Goal: Use online tool/utility: Utilize a website feature to perform a specific function

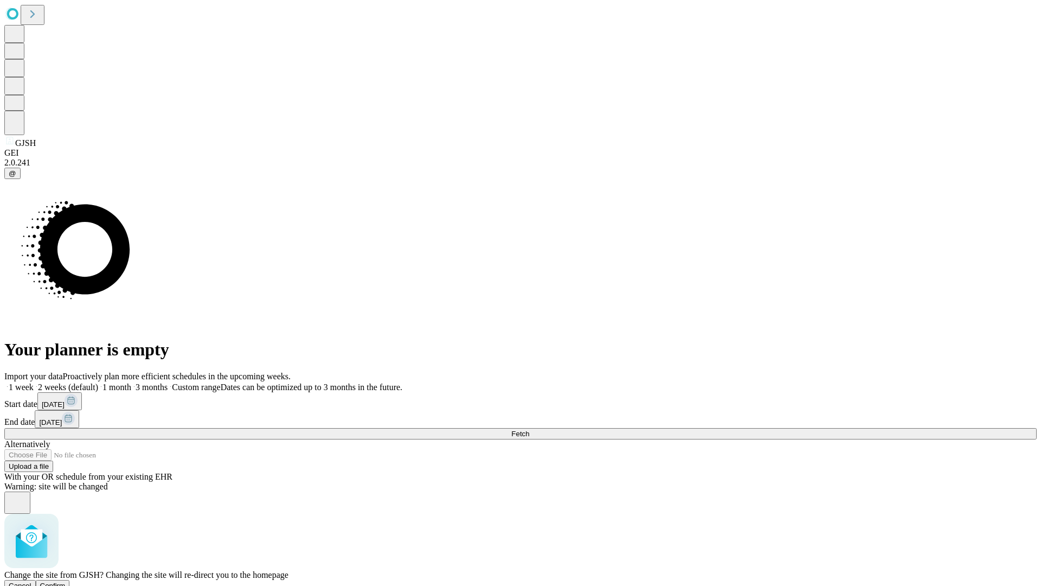
click at [66, 581] on span "Confirm" at bounding box center [52, 585] width 25 height 8
click at [34, 382] on label "1 week" at bounding box center [18, 386] width 29 height 9
click at [529, 429] on span "Fetch" at bounding box center [520, 433] width 18 height 8
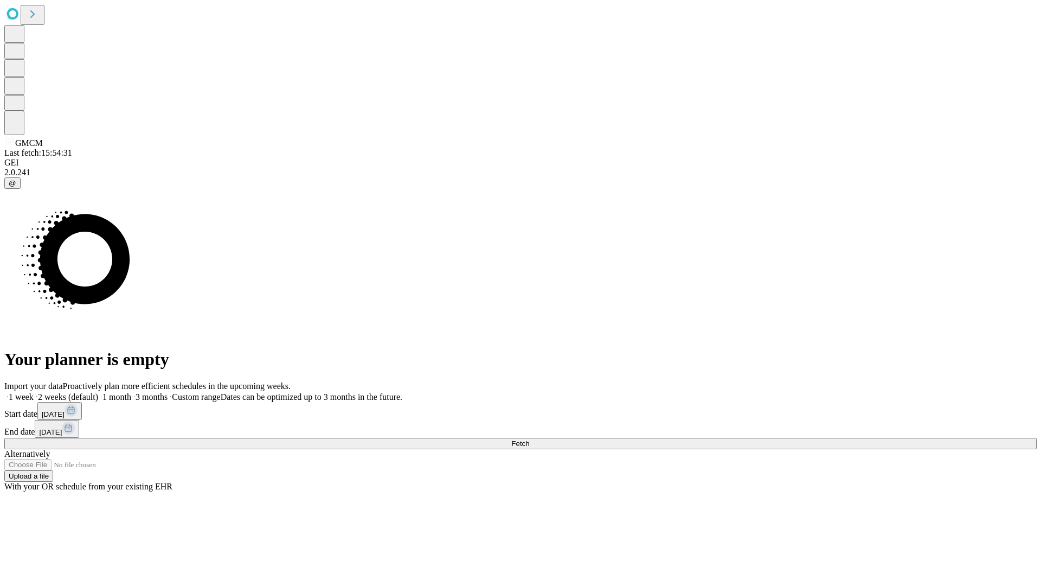
click at [34, 392] on label "1 week" at bounding box center [18, 396] width 29 height 9
click at [529, 439] on span "Fetch" at bounding box center [520, 443] width 18 height 8
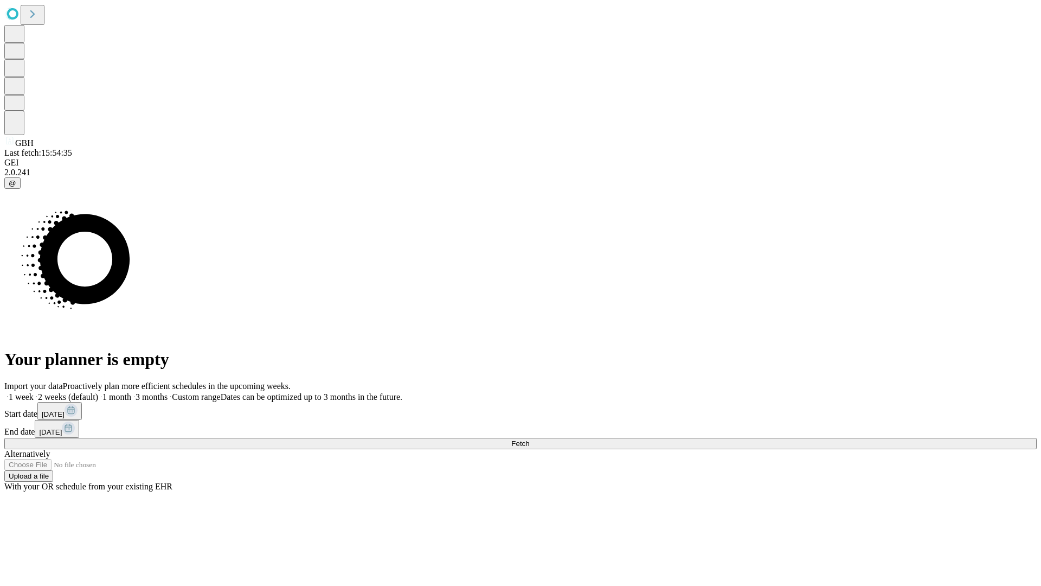
click at [34, 392] on label "1 week" at bounding box center [18, 396] width 29 height 9
click at [529, 439] on span "Fetch" at bounding box center [520, 443] width 18 height 8
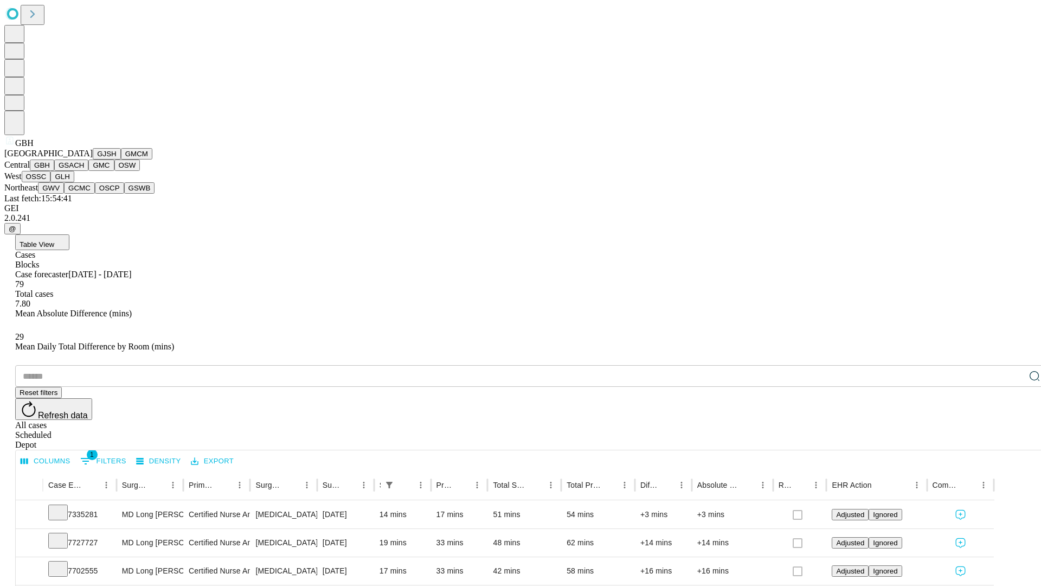
click at [84, 171] on button "GSACH" at bounding box center [71, 164] width 34 height 11
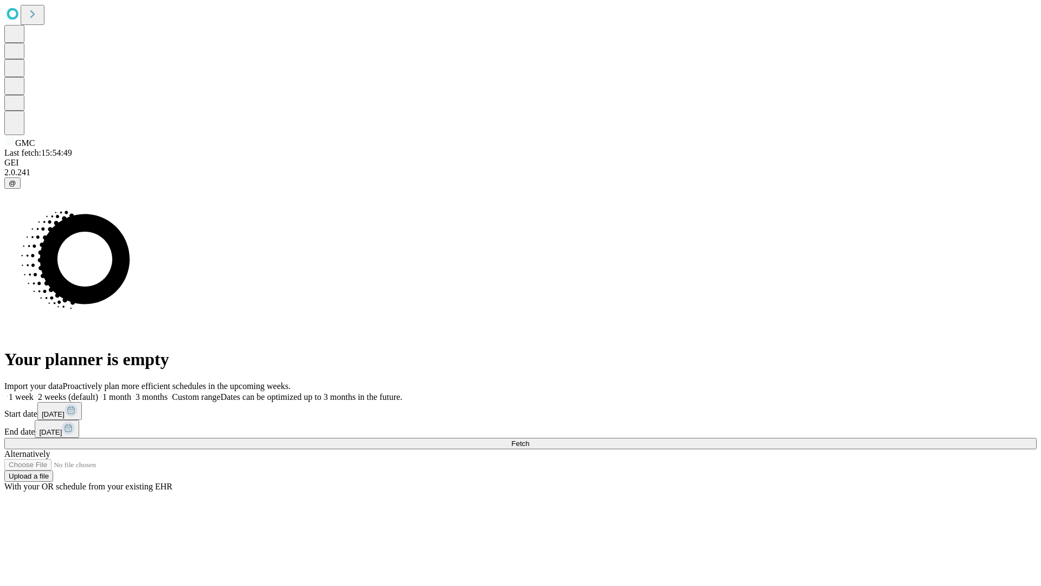
click at [34, 392] on label "1 week" at bounding box center [18, 396] width 29 height 9
click at [529, 439] on span "Fetch" at bounding box center [520, 443] width 18 height 8
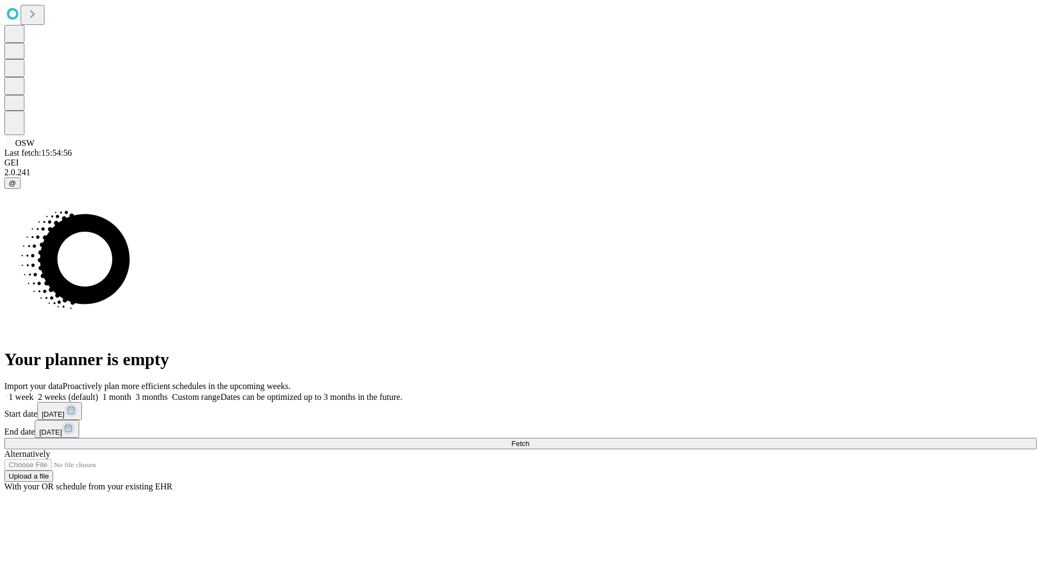
click at [34, 392] on label "1 week" at bounding box center [18, 396] width 29 height 9
click at [529, 439] on span "Fetch" at bounding box center [520, 443] width 18 height 8
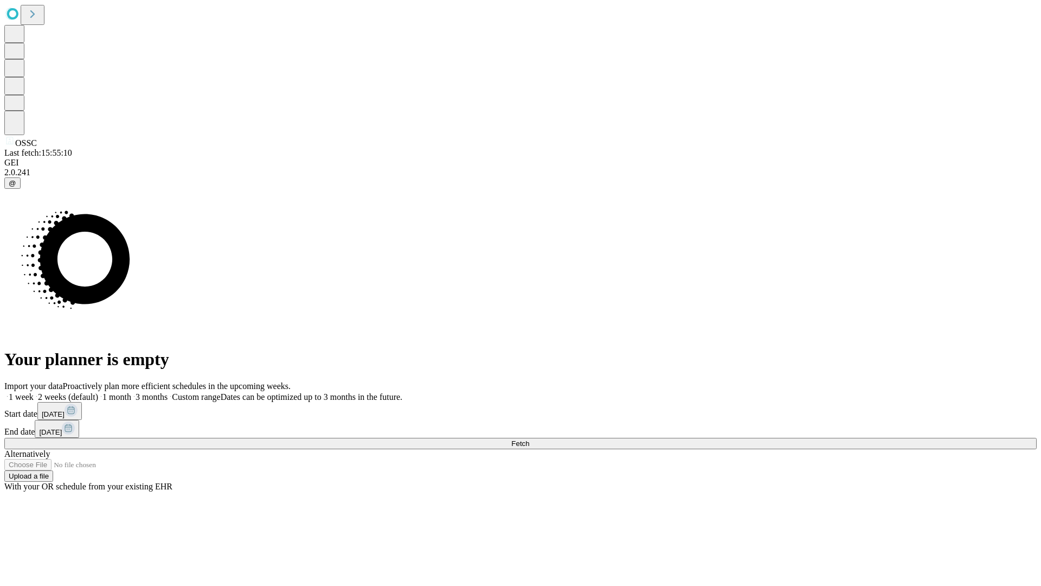
click at [34, 392] on label "1 week" at bounding box center [18, 396] width 29 height 9
click at [529, 439] on span "Fetch" at bounding box center [520, 443] width 18 height 8
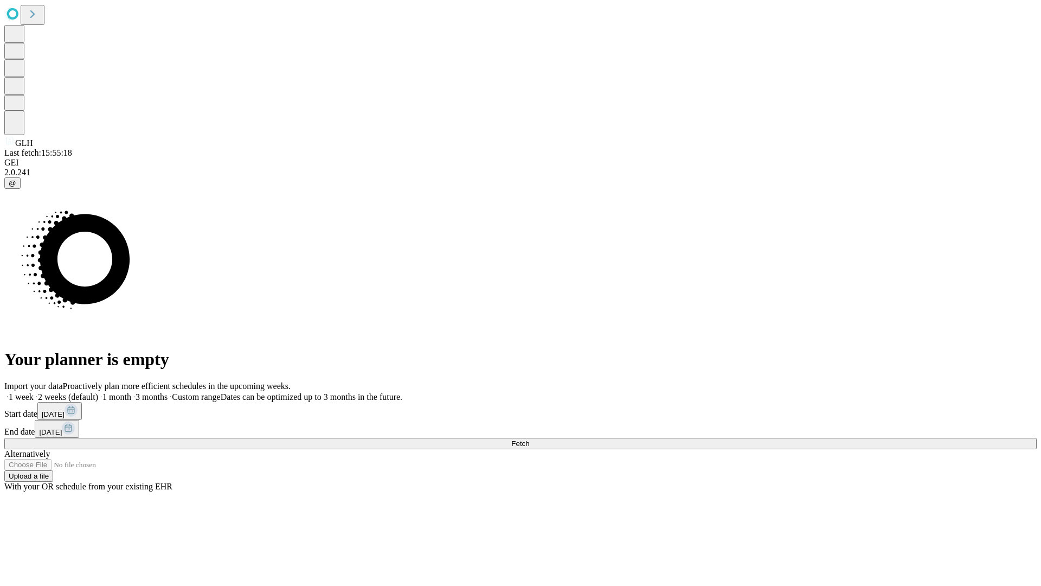
click at [34, 392] on label "1 week" at bounding box center [18, 396] width 29 height 9
click at [529, 439] on span "Fetch" at bounding box center [520, 443] width 18 height 8
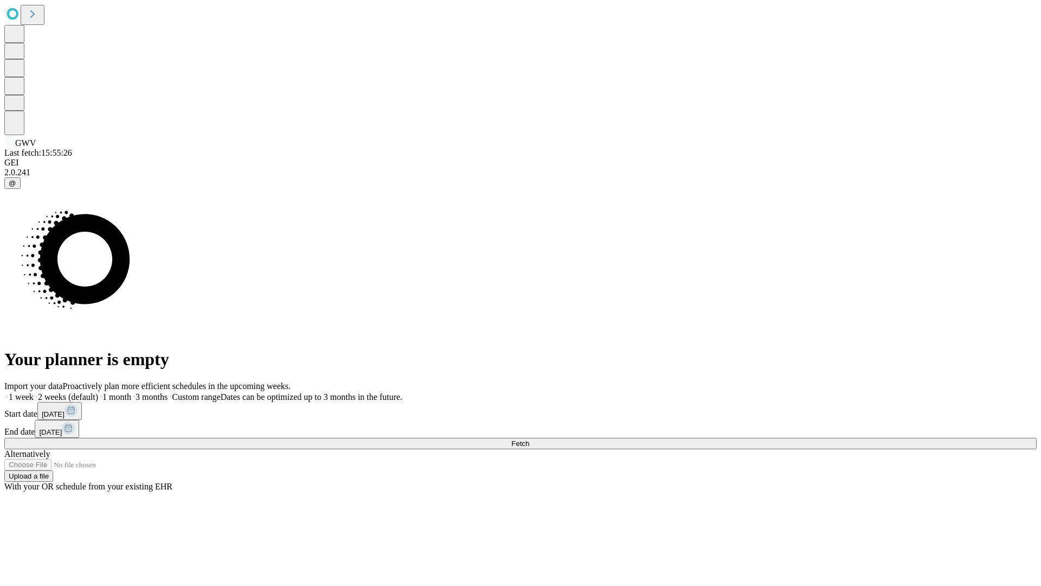
click at [34, 392] on label "1 week" at bounding box center [18, 396] width 29 height 9
click at [529, 439] on span "Fetch" at bounding box center [520, 443] width 18 height 8
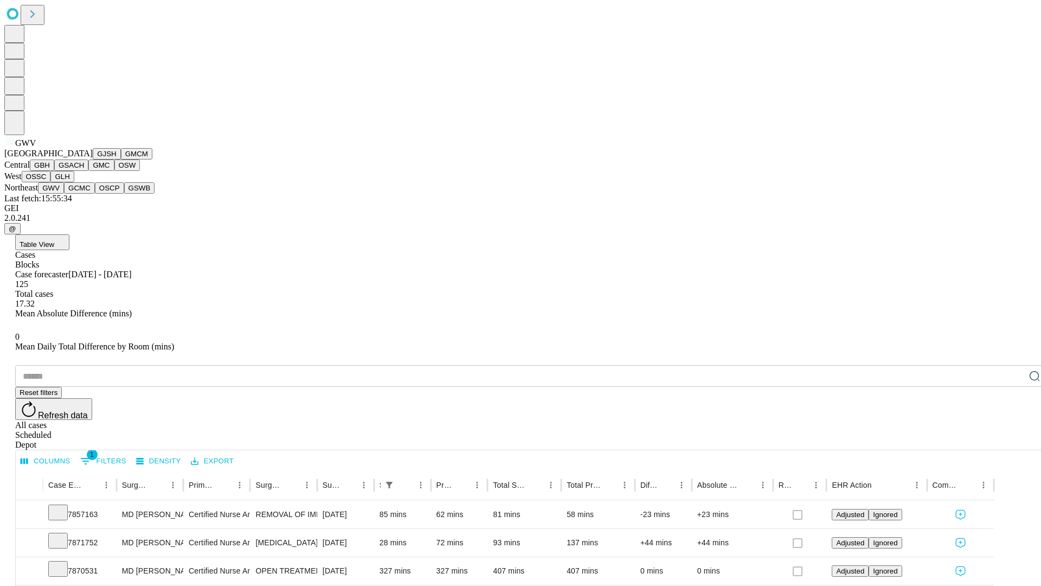
click at [84, 194] on button "GCMC" at bounding box center [79, 187] width 31 height 11
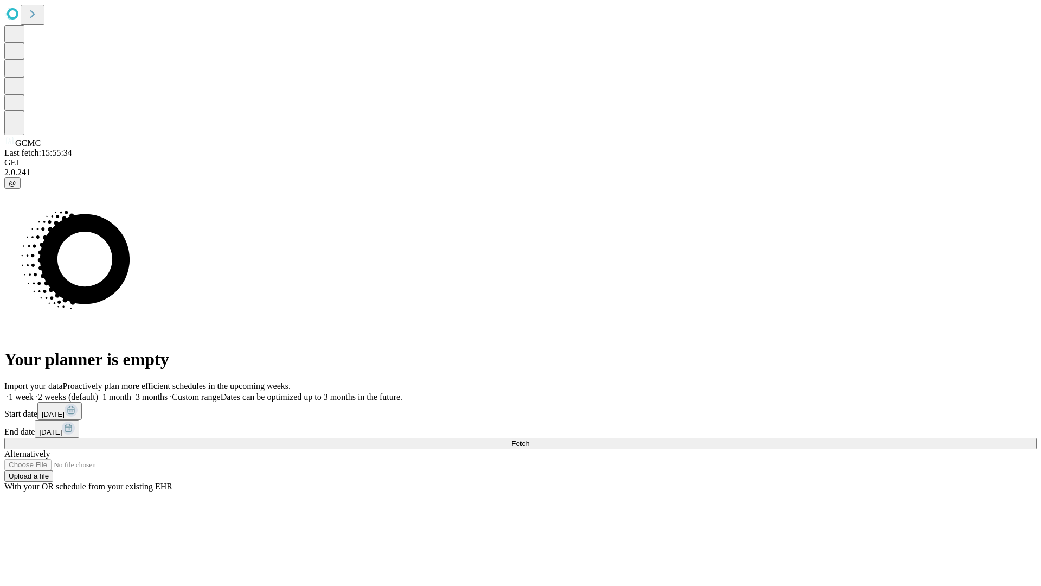
click at [34, 392] on label "1 week" at bounding box center [18, 396] width 29 height 9
click at [529, 439] on span "Fetch" at bounding box center [520, 443] width 18 height 8
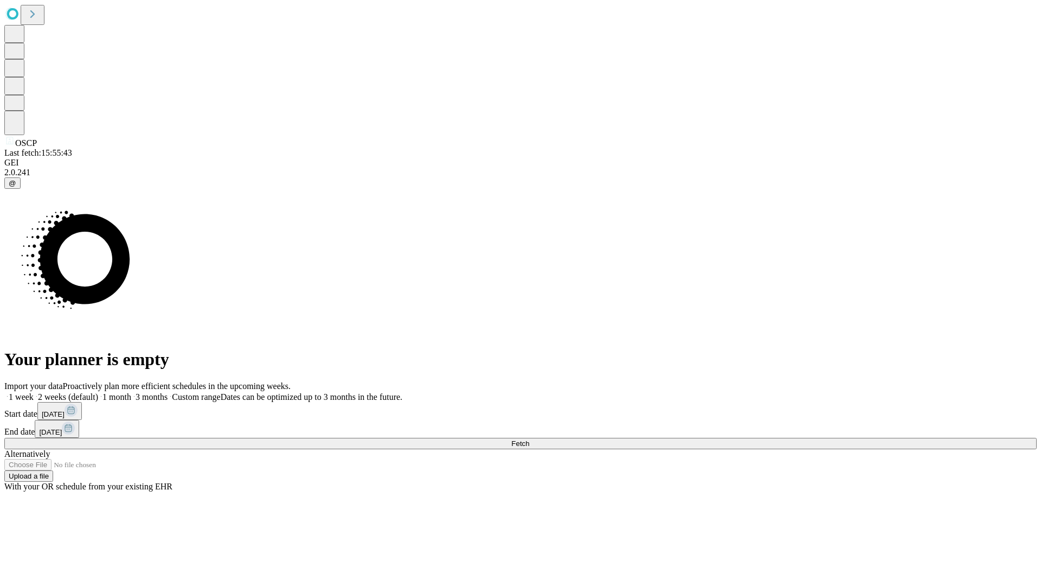
click at [34, 392] on label "1 week" at bounding box center [18, 396] width 29 height 9
click at [529, 439] on span "Fetch" at bounding box center [520, 443] width 18 height 8
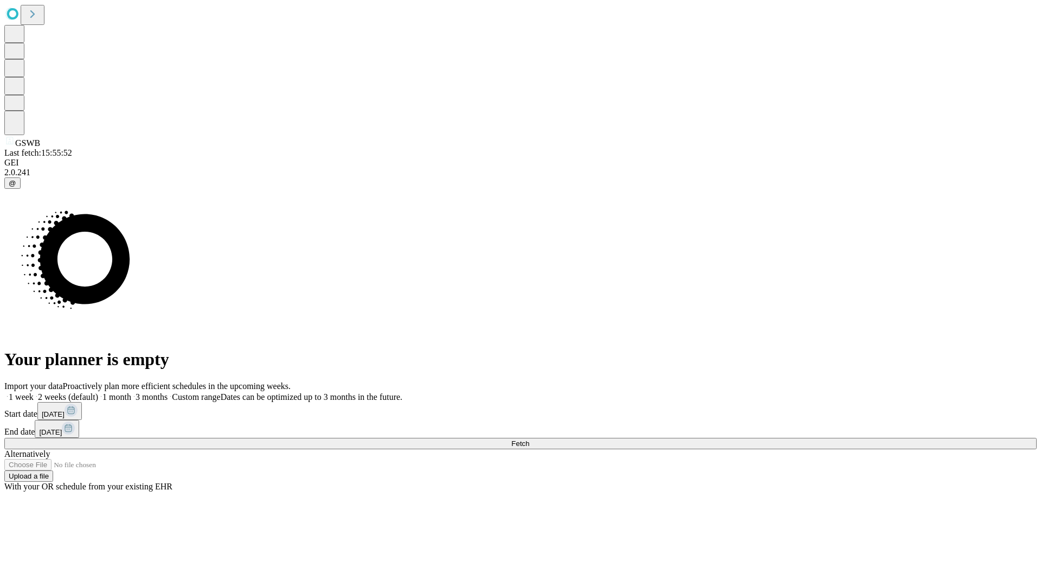
click at [34, 392] on label "1 week" at bounding box center [18, 396] width 29 height 9
click at [529, 439] on span "Fetch" at bounding box center [520, 443] width 18 height 8
